Goal: Task Accomplishment & Management: Manage account settings

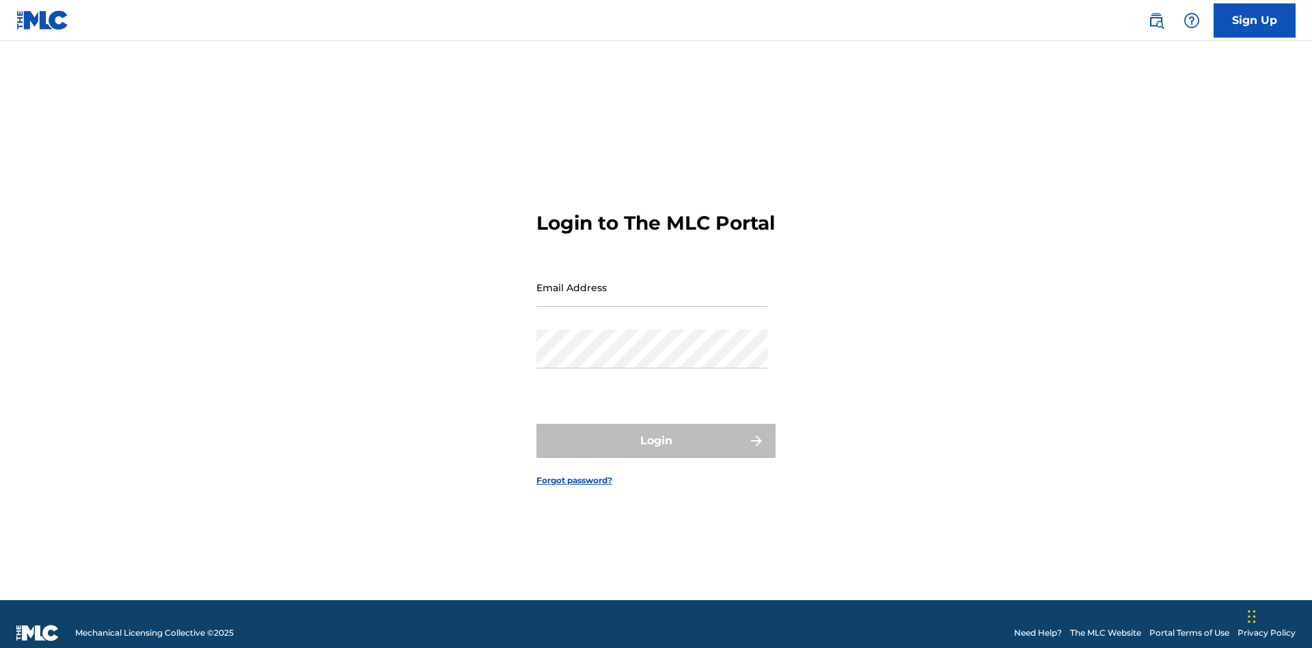
scroll to position [18, 0]
click at [652, 281] on input "Email Address" at bounding box center [651, 287] width 231 height 39
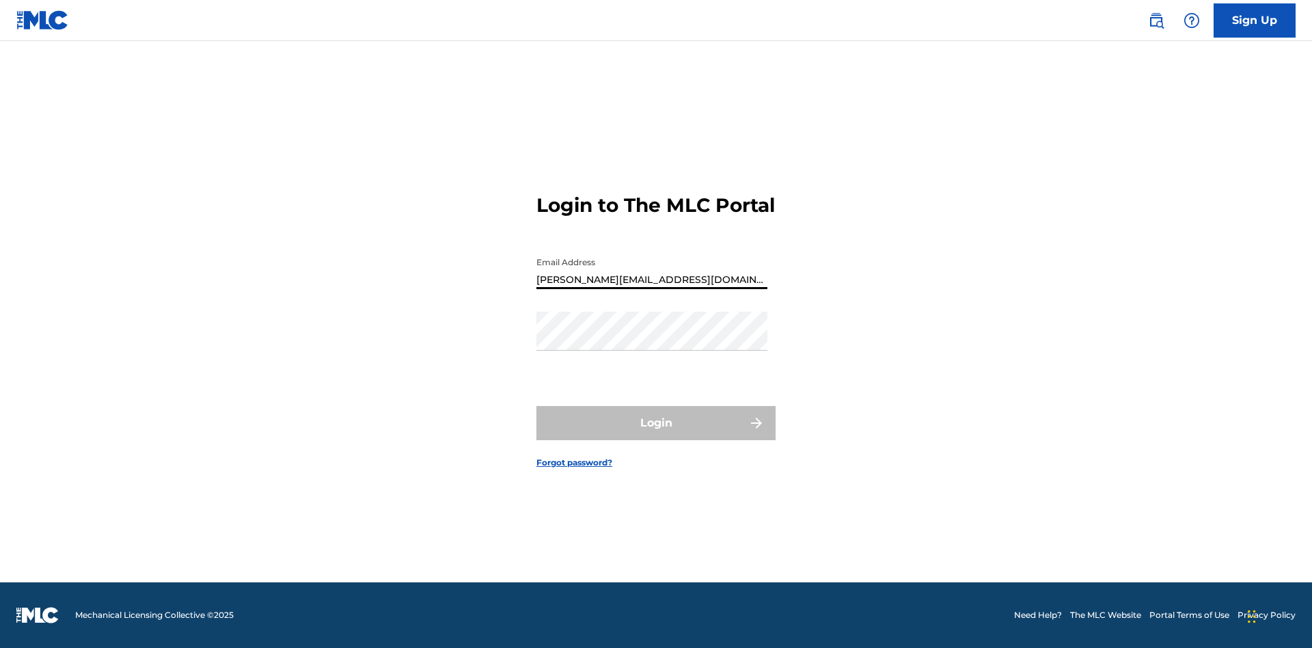
type input "[PERSON_NAME][EMAIL_ADDRESS][DOMAIN_NAME]"
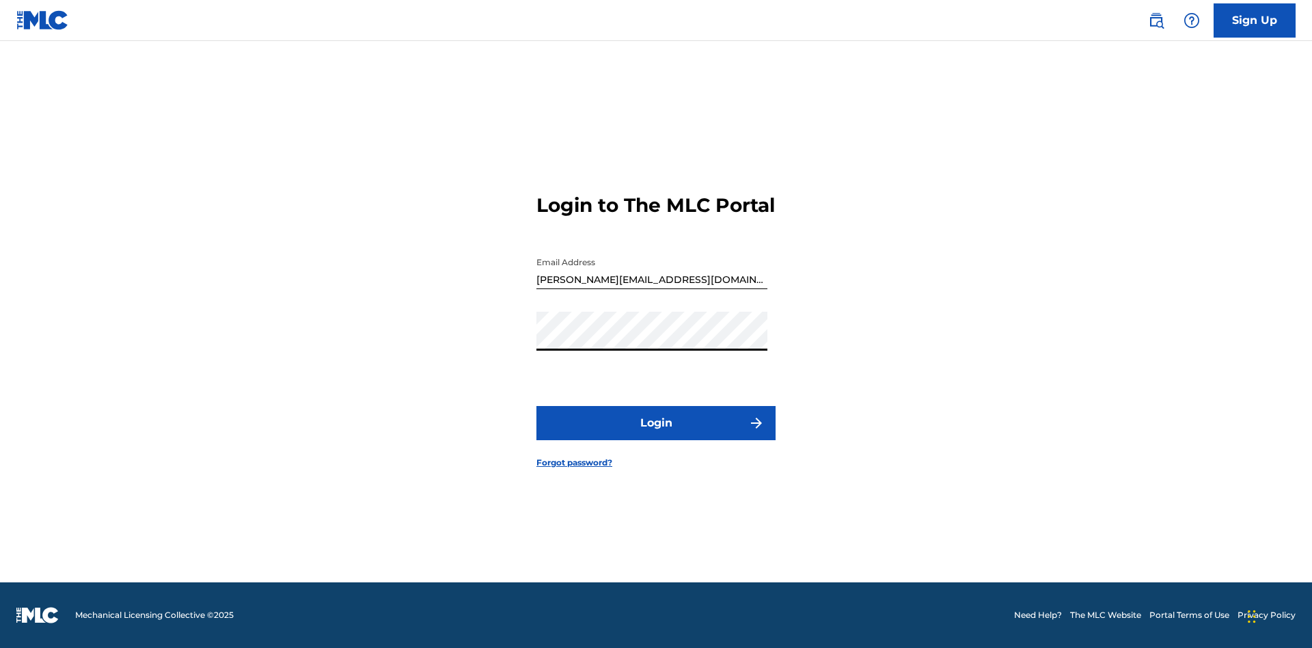
click at [656, 434] on button "Login" at bounding box center [655, 423] width 239 height 34
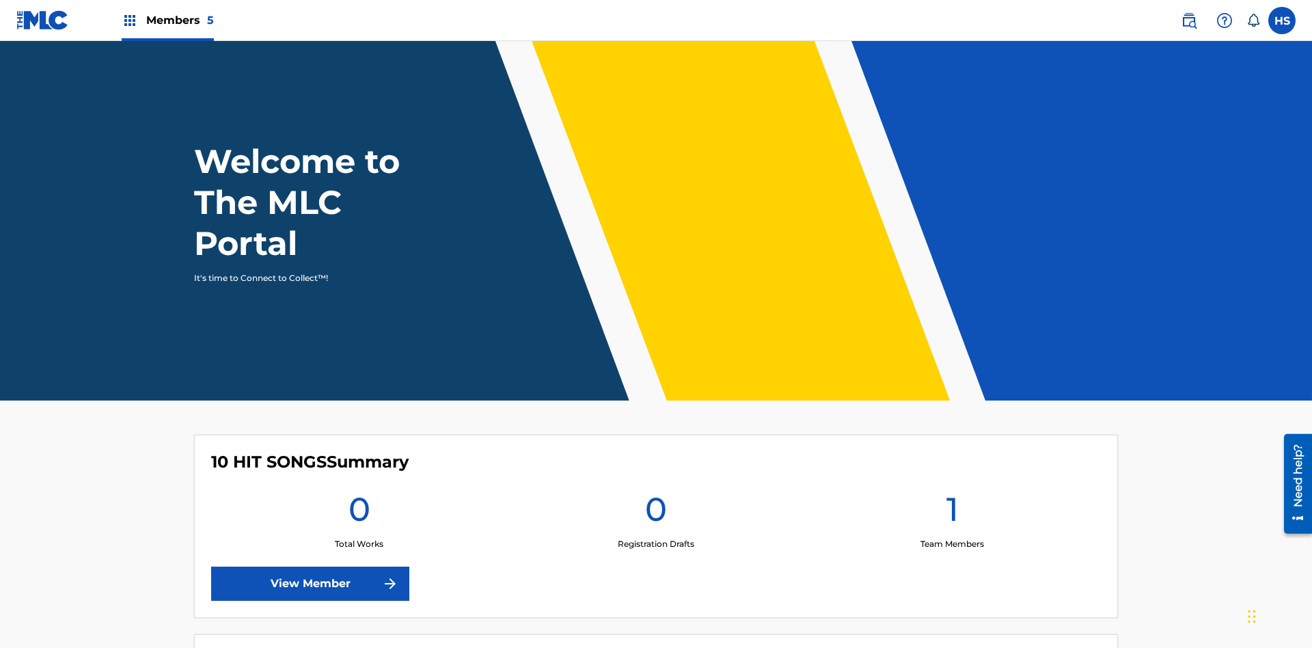
scroll to position [59, 0]
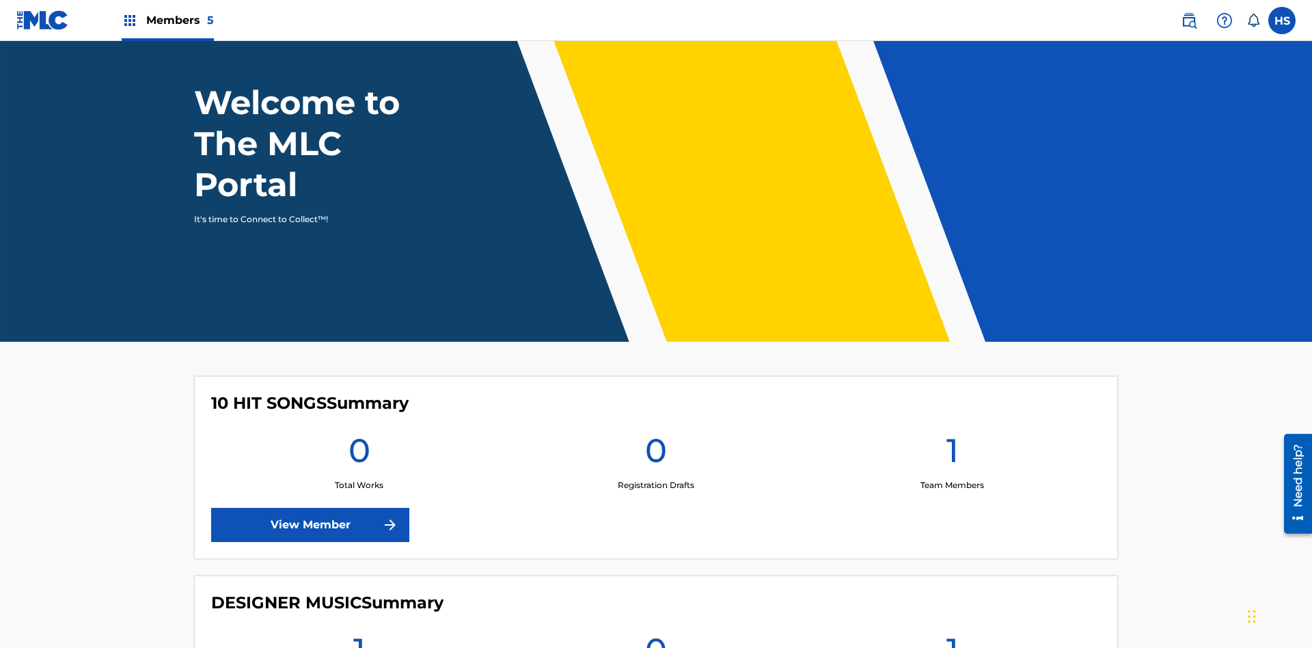
click at [167, 20] on span "Members 5" at bounding box center [180, 20] width 68 height 16
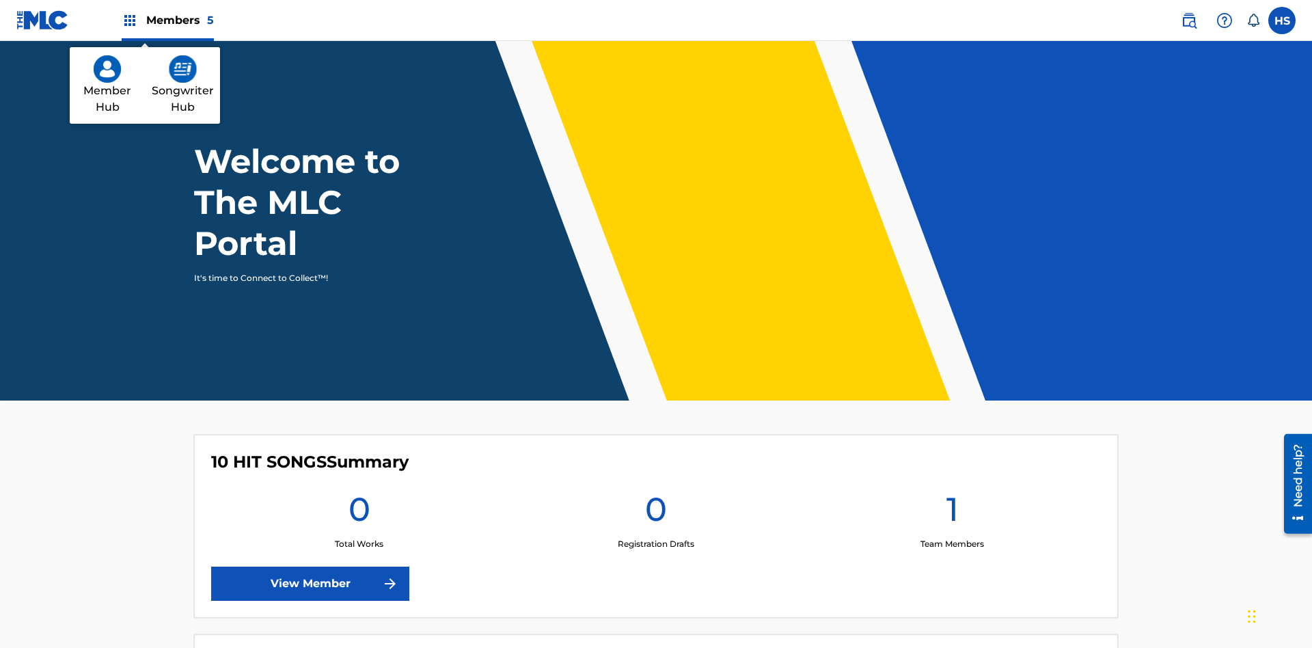
click at [182, 69] on img at bounding box center [183, 68] width 28 height 27
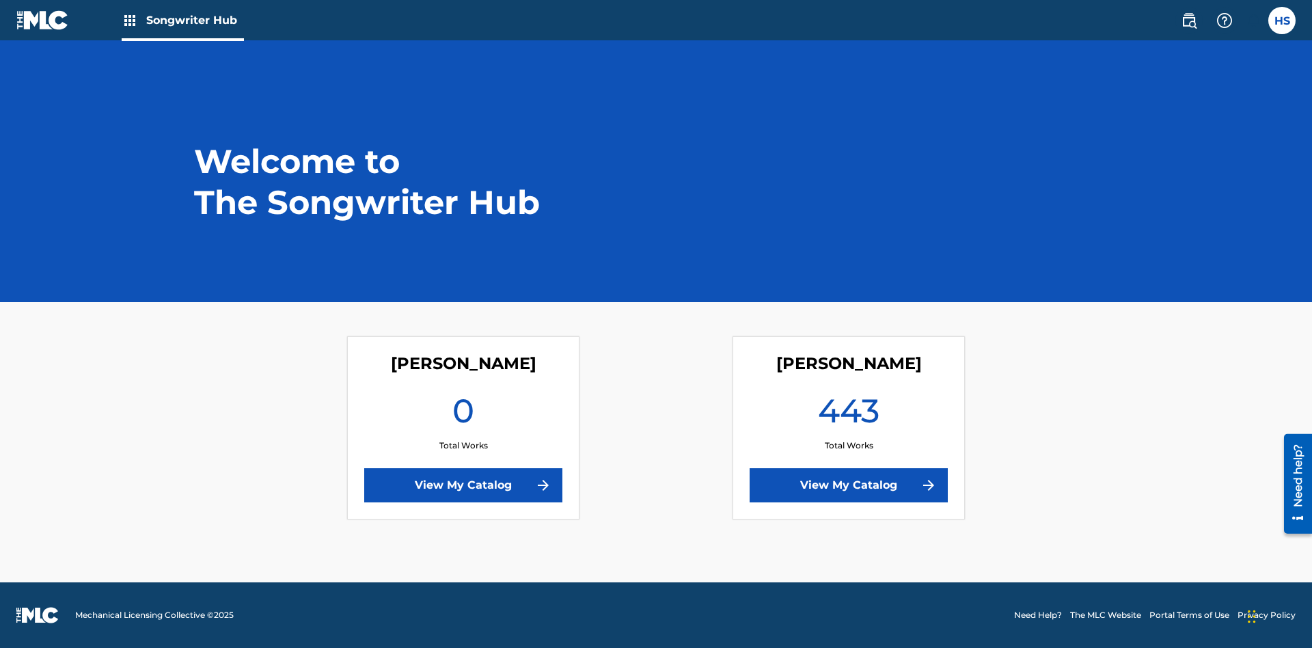
click at [463, 485] on link "View My Catalog" at bounding box center [463, 485] width 198 height 34
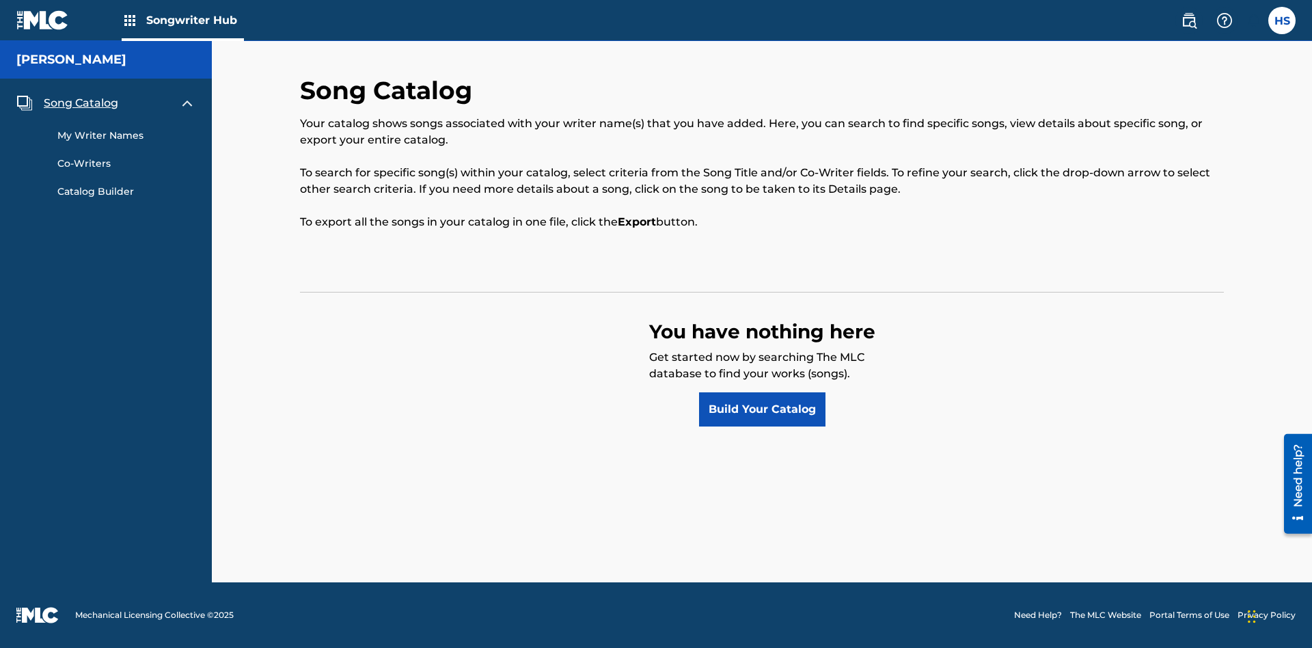
click at [81, 103] on span "Song Catalog" at bounding box center [81, 103] width 74 height 16
click at [762, 409] on link "Build Your Catalog" at bounding box center [762, 409] width 126 height 34
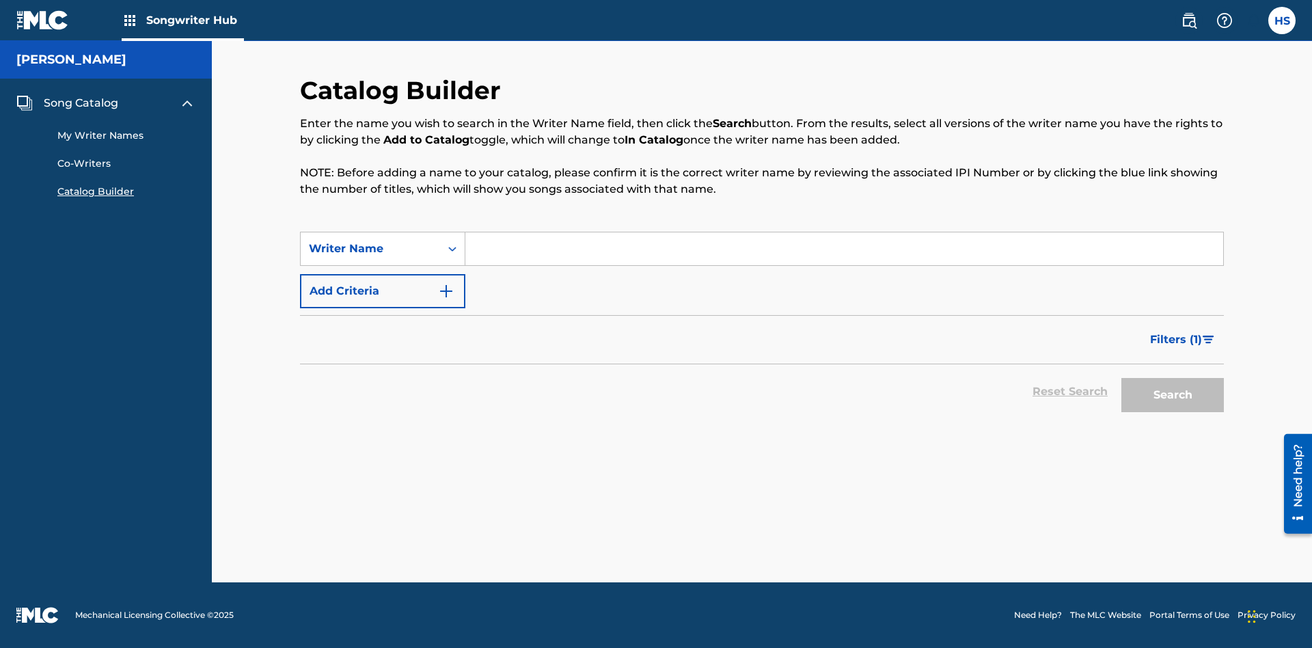
click at [383, 291] on button "Add Criteria" at bounding box center [382, 291] width 165 height 34
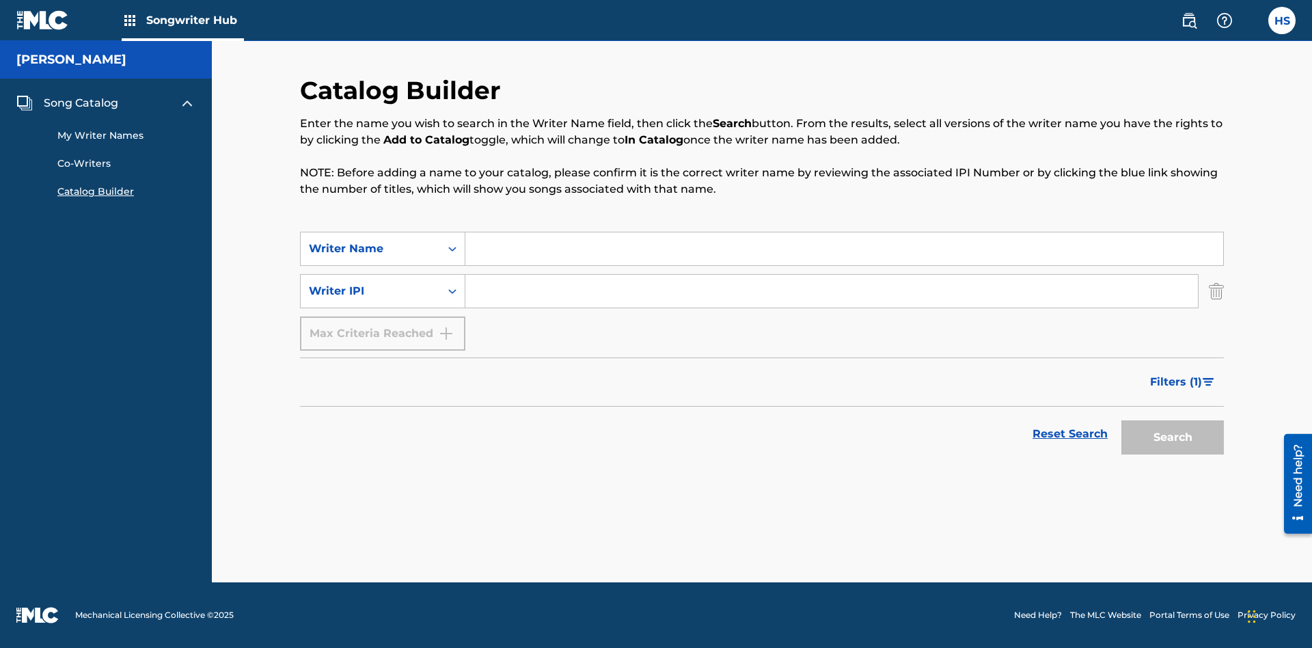
click at [844, 249] on input "Search Form" at bounding box center [844, 248] width 758 height 33
type input "[PERSON_NAME]"
click at [831, 291] on input "Search Form" at bounding box center [831, 291] width 732 height 33
type input "00196748412"
click at [1172, 437] on button "Search" at bounding box center [1172, 437] width 102 height 34
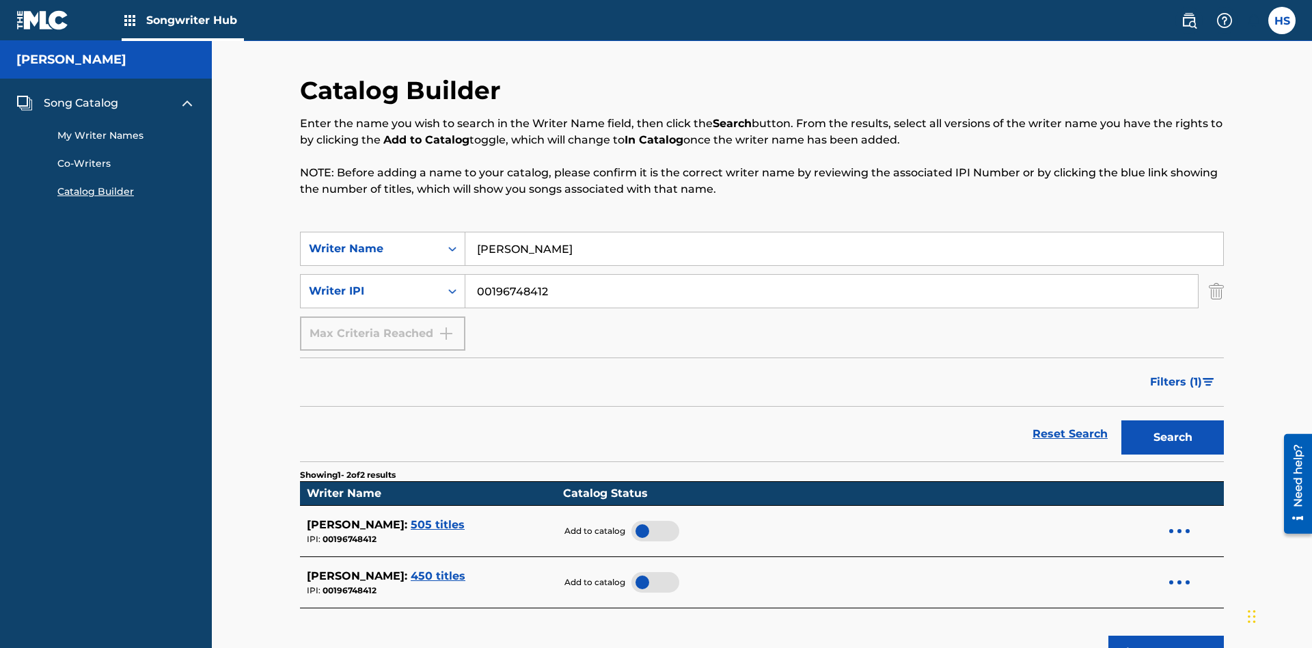
click at [649, 521] on div at bounding box center [655, 531] width 48 height 20
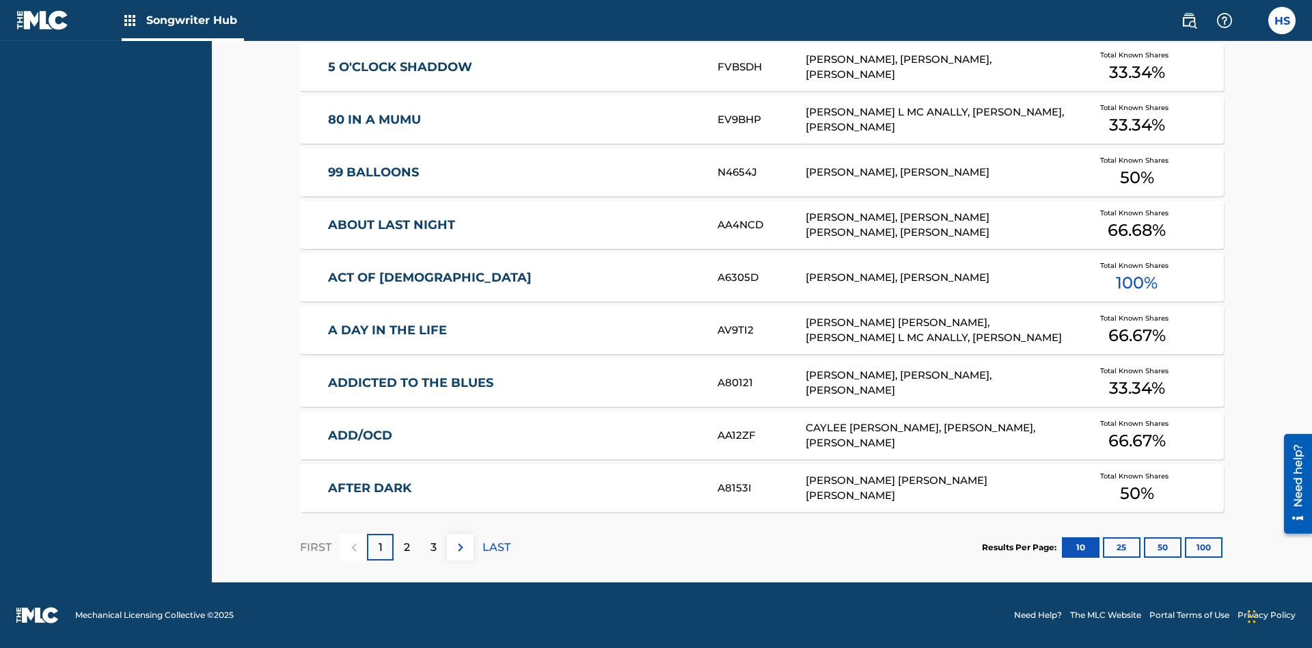
click at [1185, 547] on button "100" at bounding box center [1204, 547] width 38 height 20
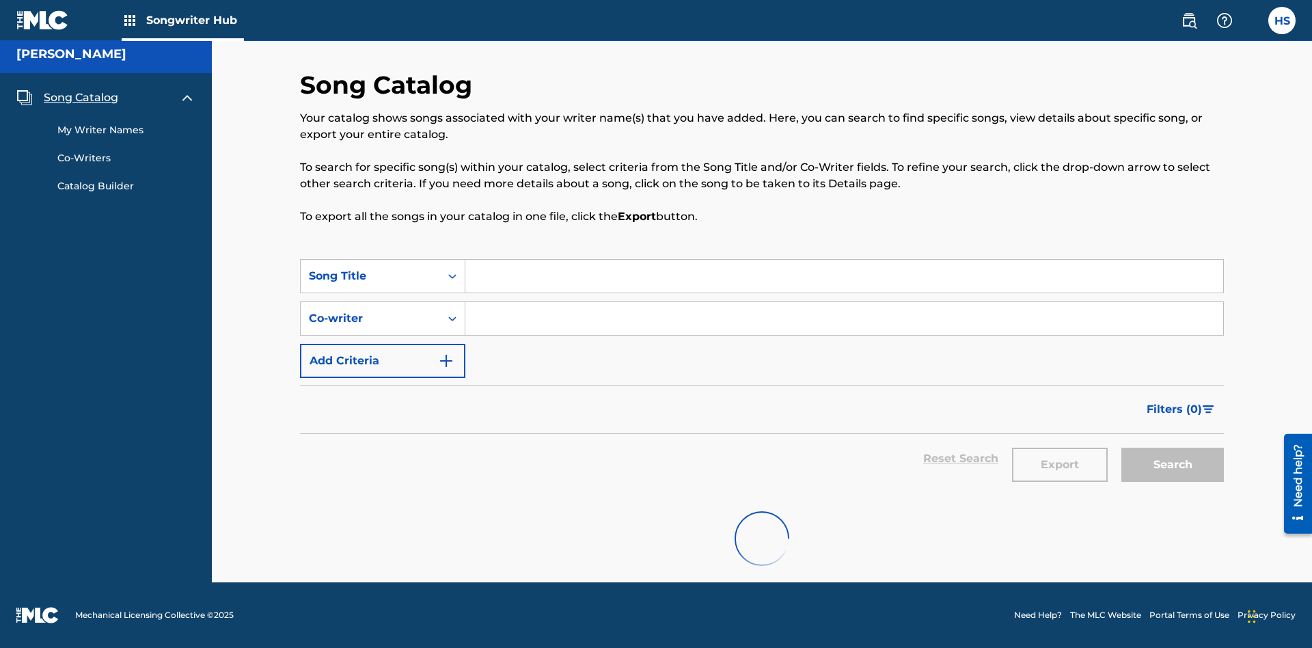
scroll to position [5, 0]
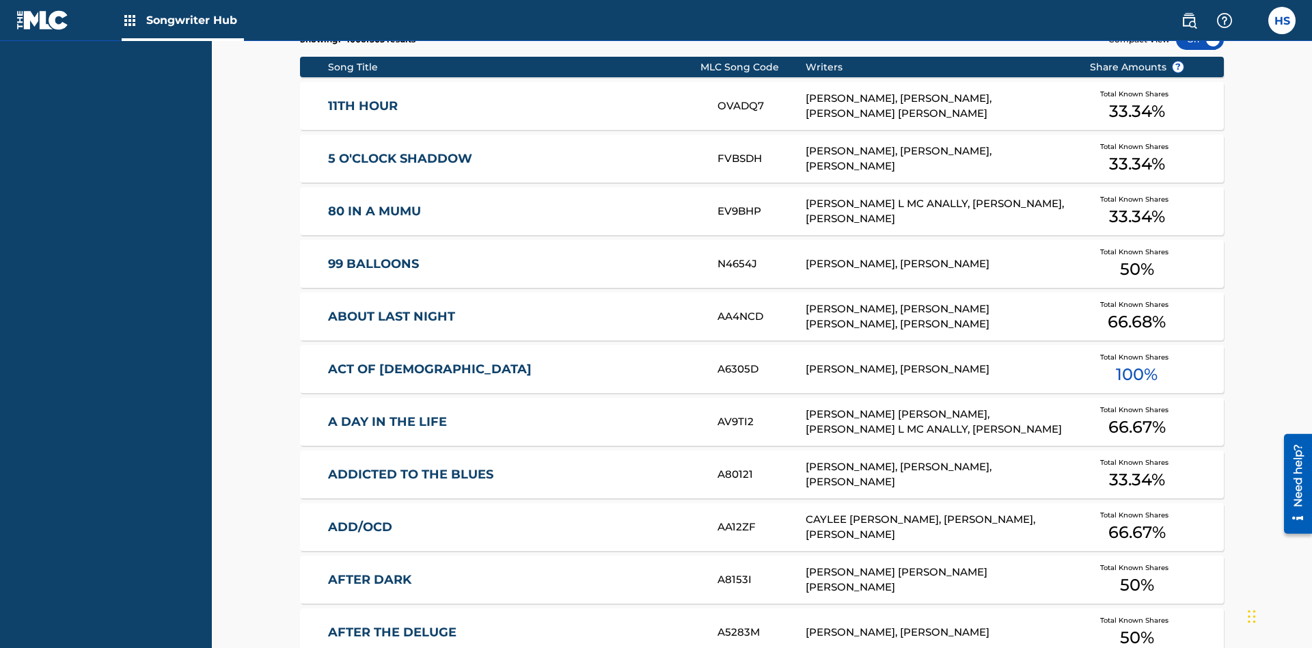
scroll to position [430, 0]
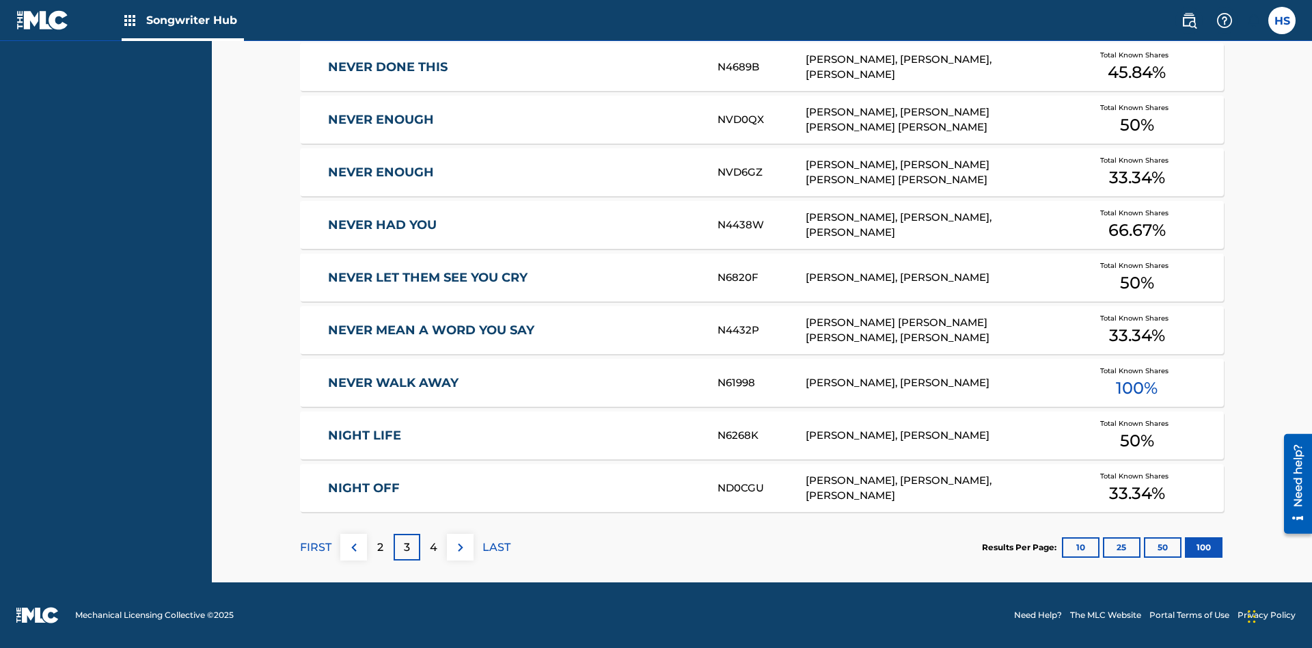
click at [460, 547] on img at bounding box center [460, 547] width 16 height 16
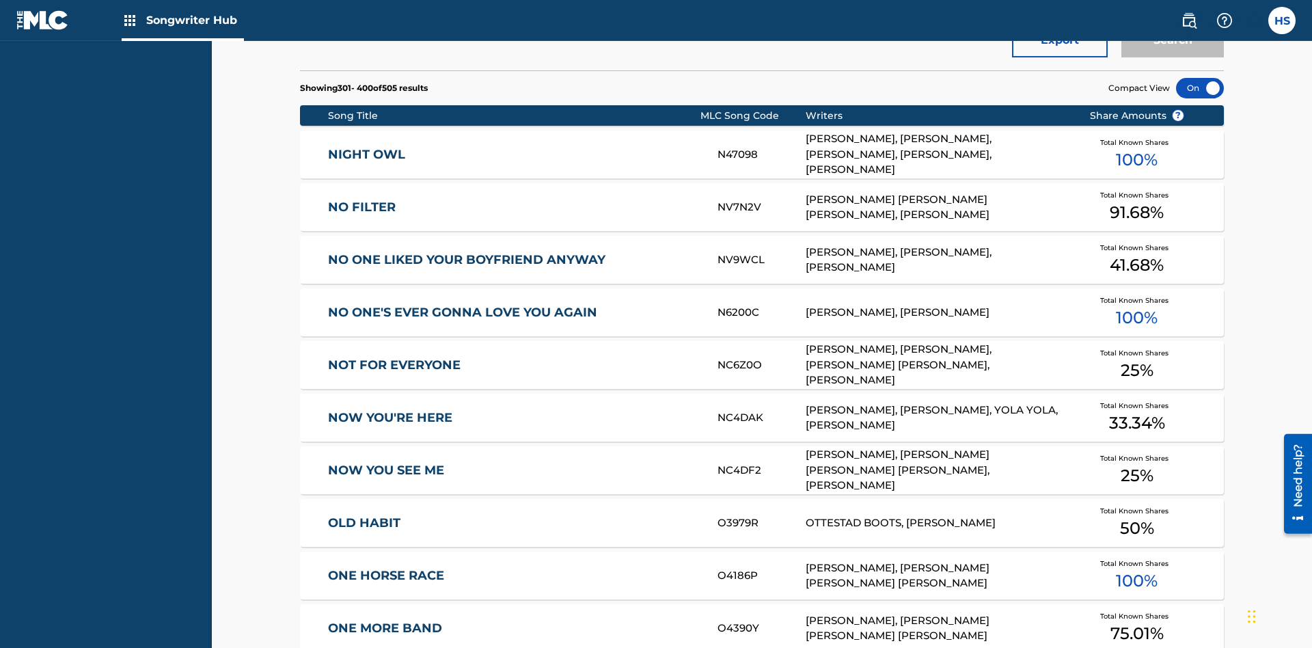
scroll to position [478, 0]
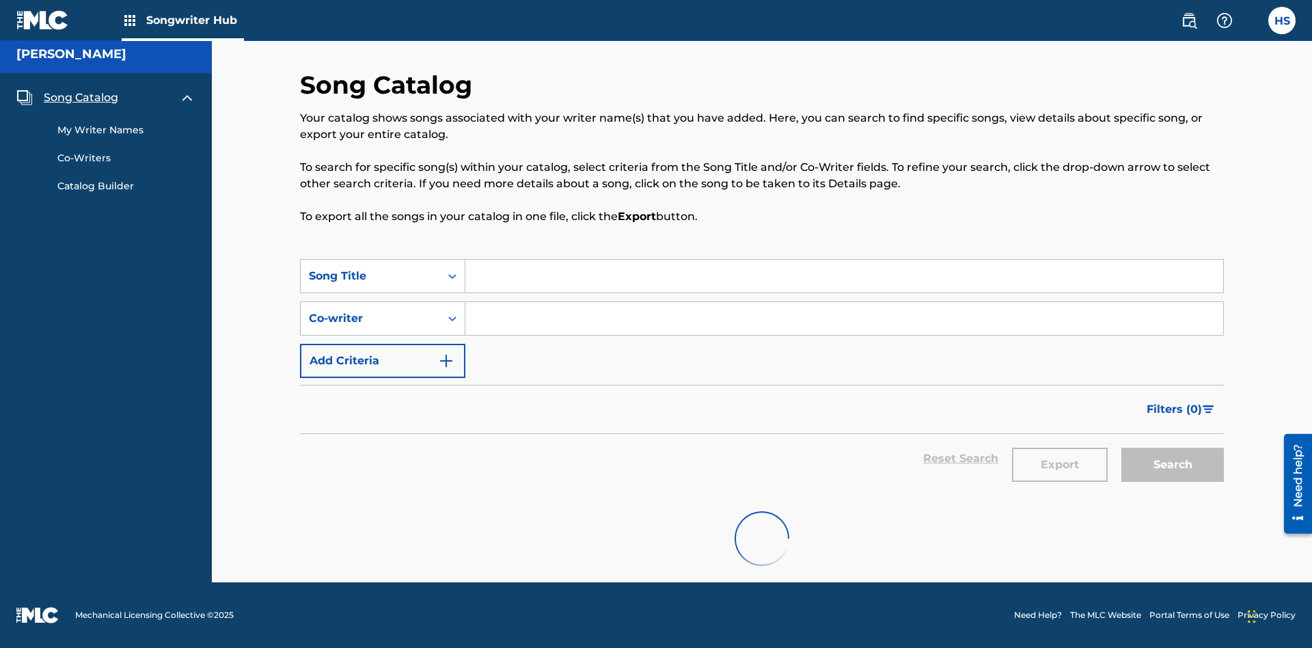
scroll to position [5, 0]
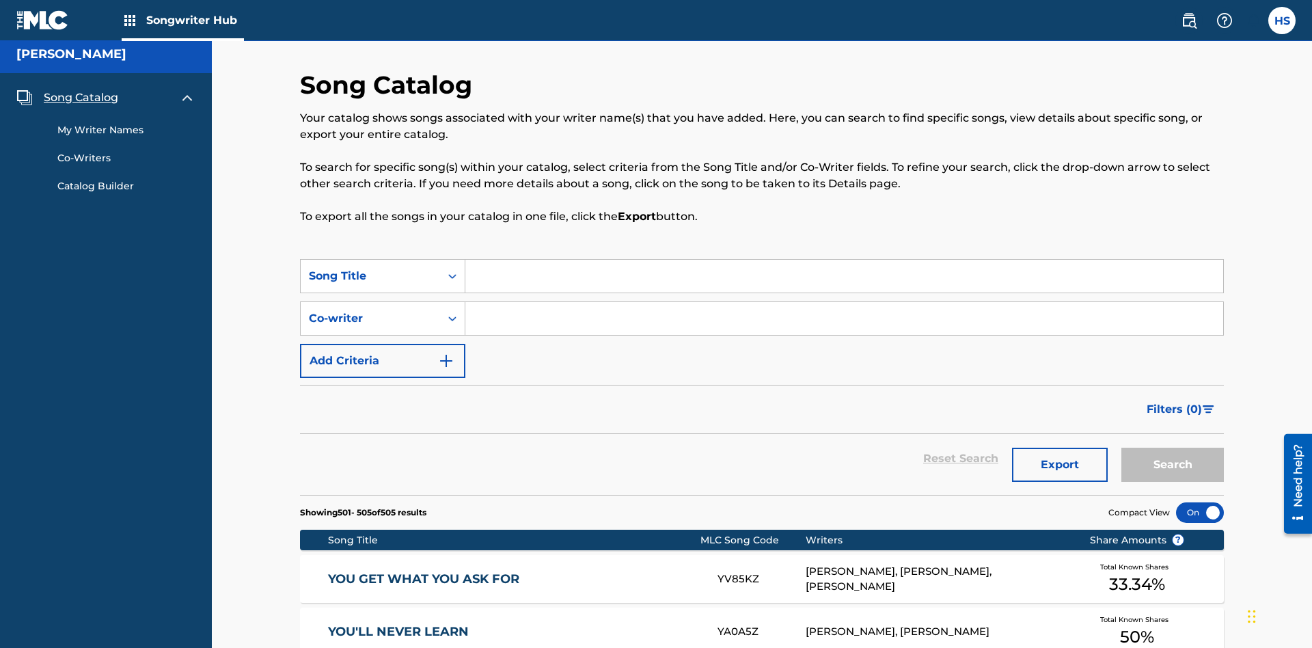
scroll to position [307, 0]
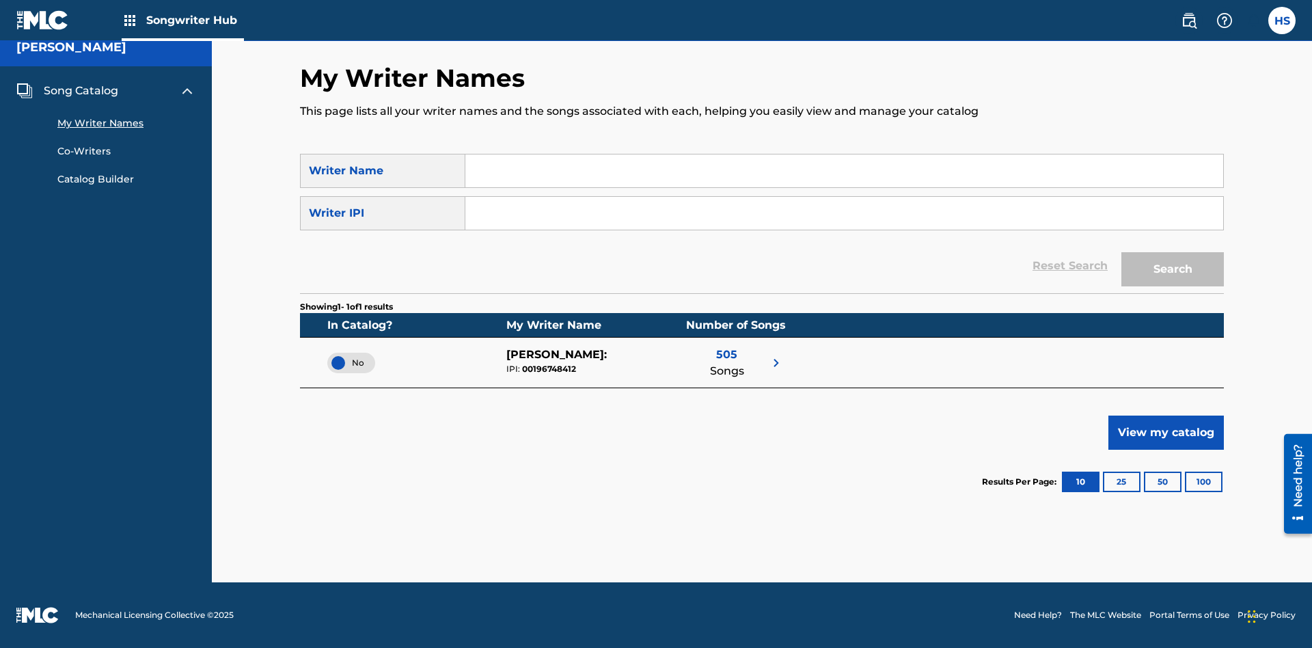
click at [351, 362] on span "No" at bounding box center [351, 363] width 26 height 12
click at [81, 91] on span "Song Catalog" at bounding box center [81, 91] width 74 height 16
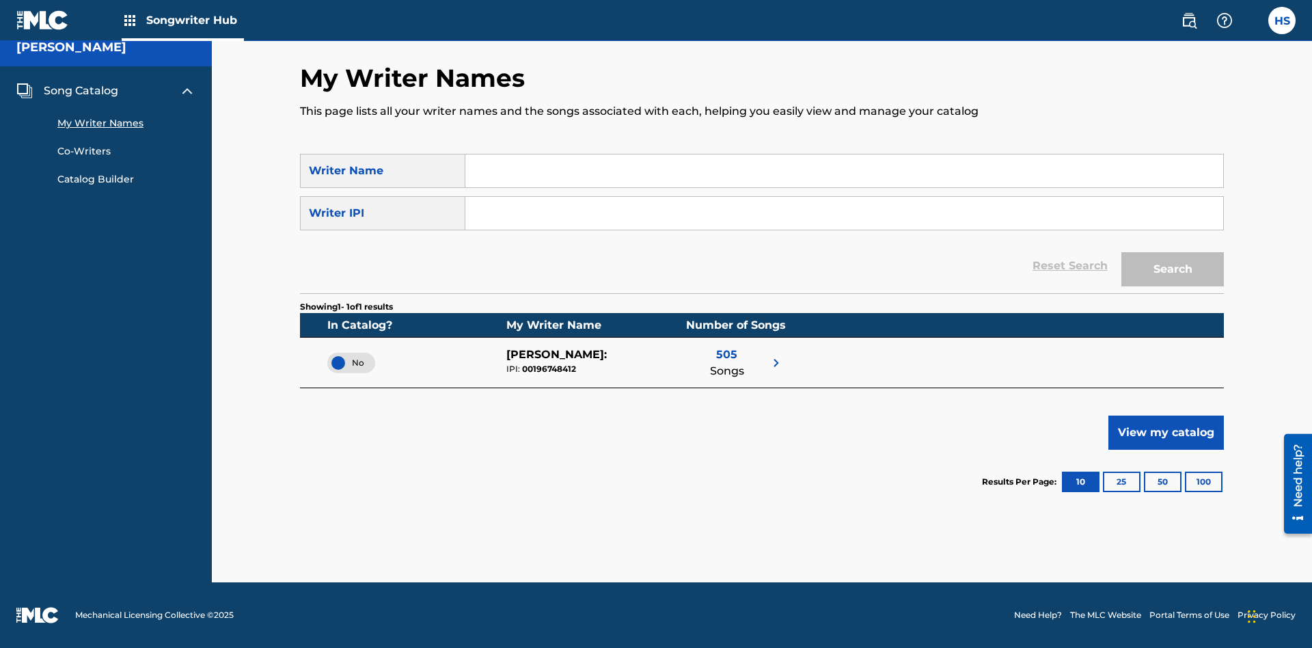
click at [81, 91] on span "Song Catalog" at bounding box center [81, 91] width 74 height 16
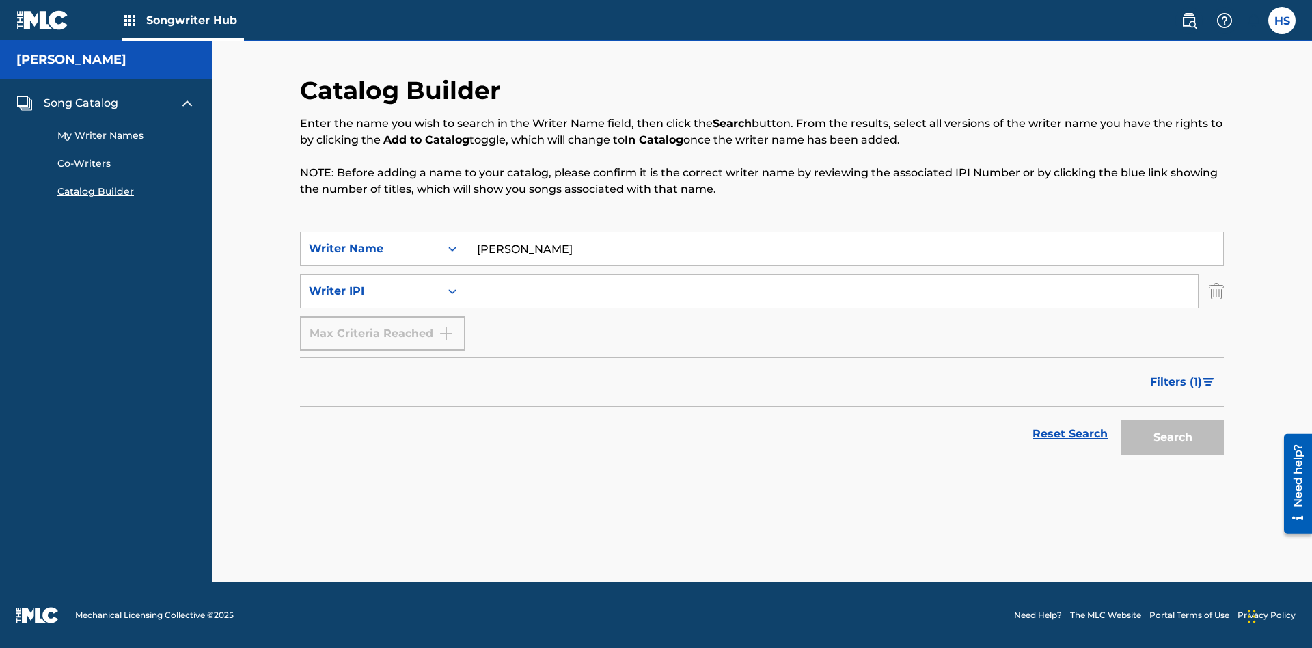
type input "[PERSON_NAME]"
click at [831, 291] on input "Search Form" at bounding box center [831, 291] width 732 height 33
click at [1172, 437] on button "Search" at bounding box center [1172, 437] width 102 height 34
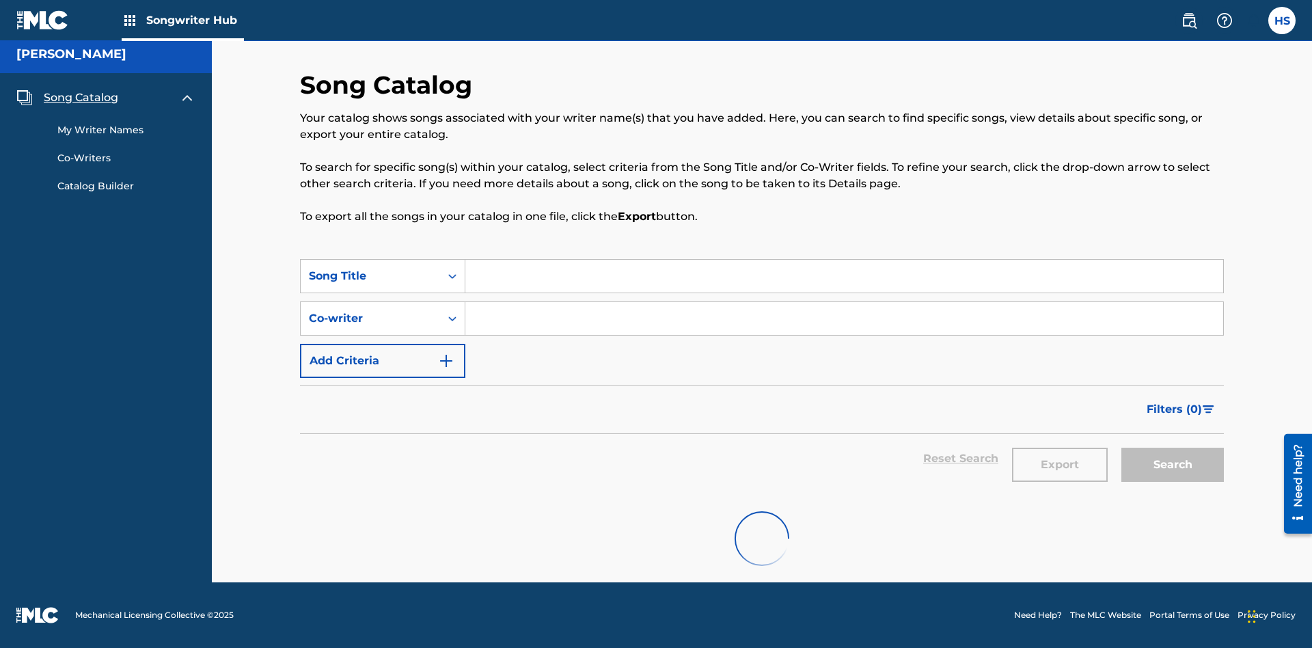
scroll to position [5, 0]
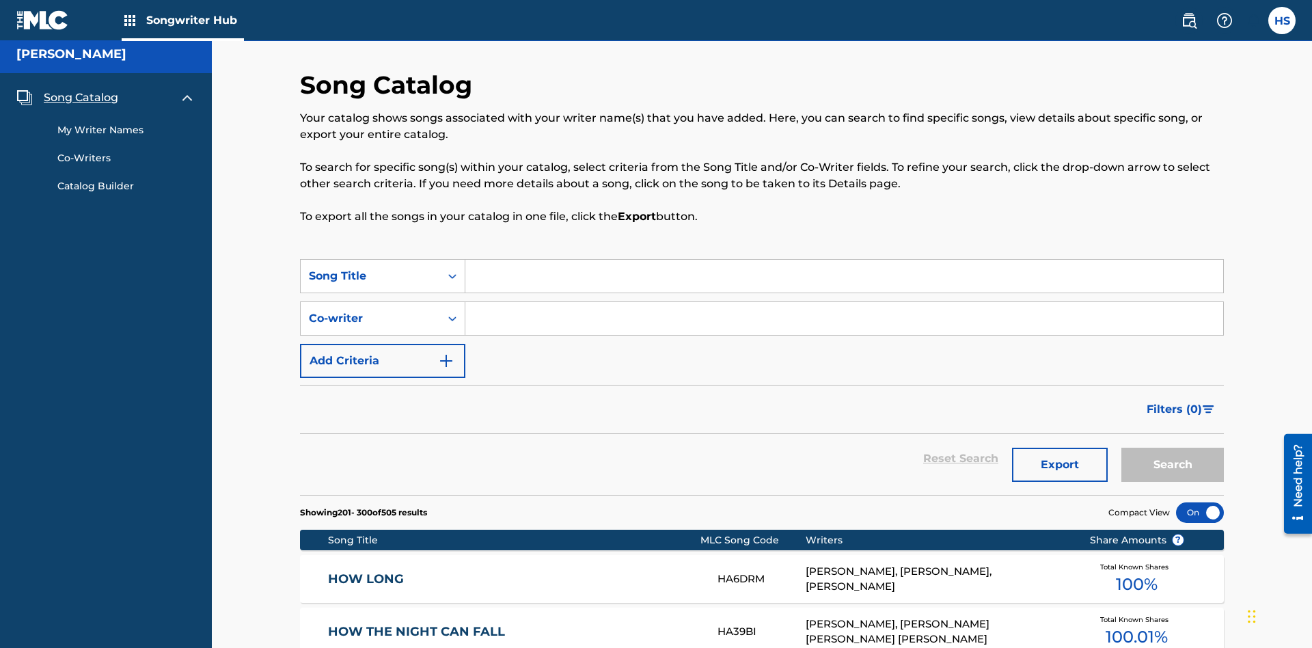
click at [126, 123] on link "My Writer Names" at bounding box center [126, 130] width 138 height 14
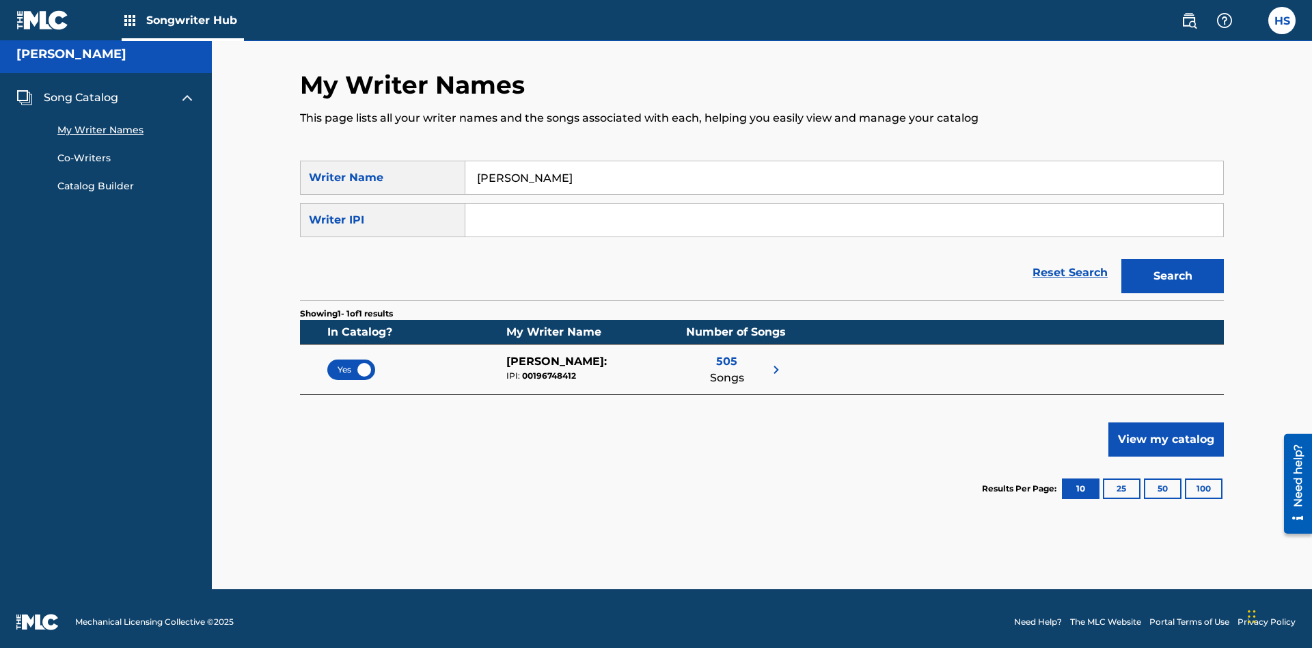
type input "[PERSON_NAME]"
click at [844, 213] on input "Search Form" at bounding box center [844, 220] width 758 height 33
type input "00196748412"
click at [1172, 269] on button "Search" at bounding box center [1172, 276] width 102 height 34
